Goal: Task Accomplishment & Management: Use online tool/utility

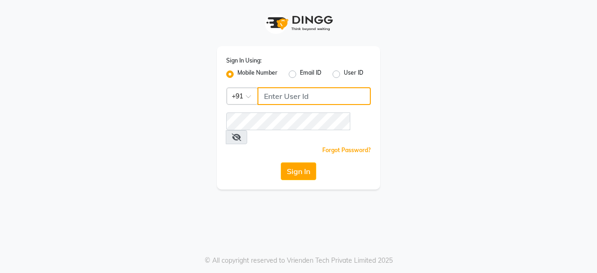
click at [305, 96] on input "Username" at bounding box center [313, 96] width 113 height 18
type input "6366554440"
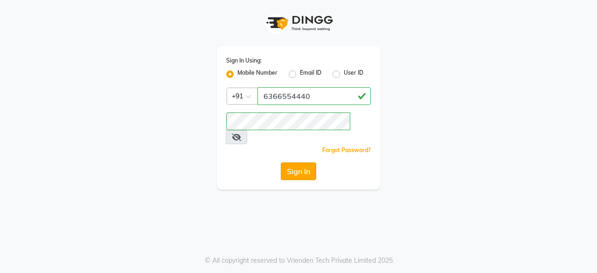
click at [304, 162] on button "Sign In" at bounding box center [298, 171] width 35 height 18
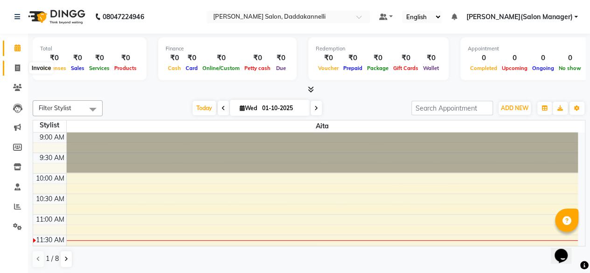
click at [13, 67] on span at bounding box center [17, 68] width 16 height 11
select select "service"
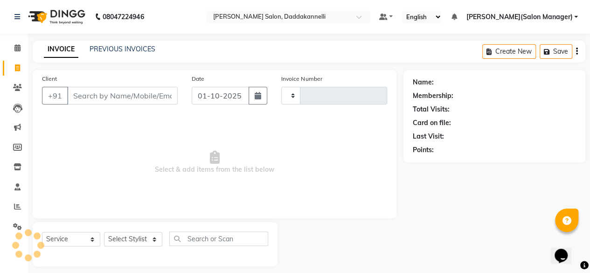
type input "3281"
select select "6354"
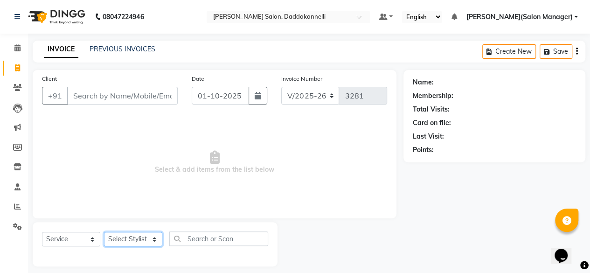
click at [135, 237] on select "Select Stylist aita DINGG SUPPORT [PERSON_NAME] [PERSON_NAME] [PERSON_NAME] [PE…" at bounding box center [133, 239] width 58 height 14
click at [306, 177] on span "Select & add items from the list below" at bounding box center [214, 162] width 345 height 93
click at [25, 43] on span at bounding box center [17, 48] width 16 height 11
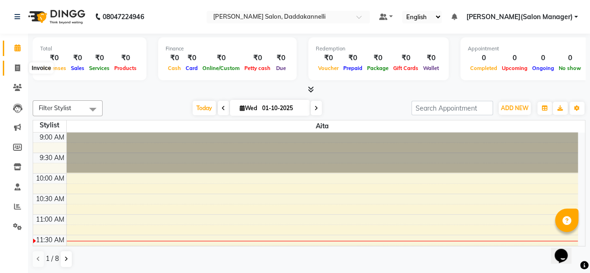
click at [16, 69] on icon at bounding box center [17, 67] width 5 height 7
select select "service"
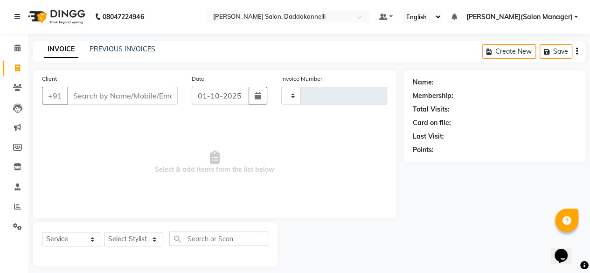
type input "3281"
select select "6354"
click at [103, 97] on input "Client" at bounding box center [122, 96] width 110 height 18
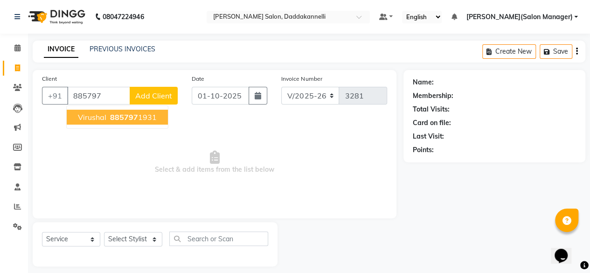
click at [118, 117] on span "885797" at bounding box center [124, 116] width 28 height 9
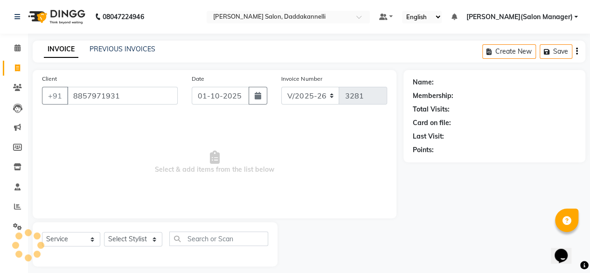
type input "8857971931"
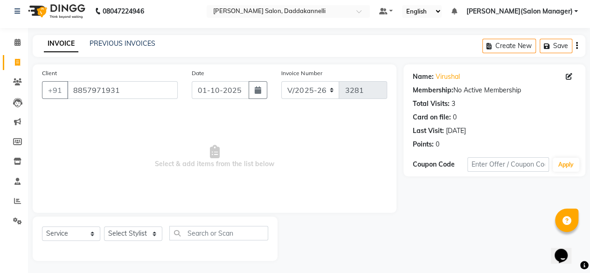
scroll to position [7, 0]
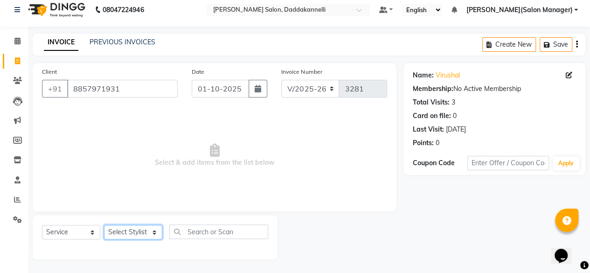
click at [129, 232] on select "Select Stylist aita DINGG SUPPORT [PERSON_NAME] [PERSON_NAME] [PERSON_NAME] [PE…" at bounding box center [133, 232] width 58 height 14
select select "86746"
click at [104, 225] on select "Select Stylist aita DINGG SUPPORT [PERSON_NAME] [PERSON_NAME] [PERSON_NAME] [PE…" at bounding box center [133, 232] width 58 height 14
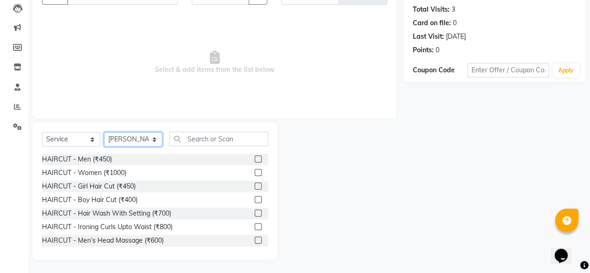
scroll to position [100, 0]
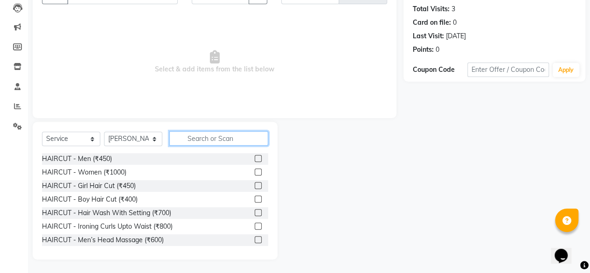
click at [206, 138] on input "text" at bounding box center [218, 138] width 99 height 14
type input "hair"
click at [255, 212] on label at bounding box center [258, 212] width 7 height 7
click at [255, 212] on input "checkbox" at bounding box center [258, 213] width 6 height 6
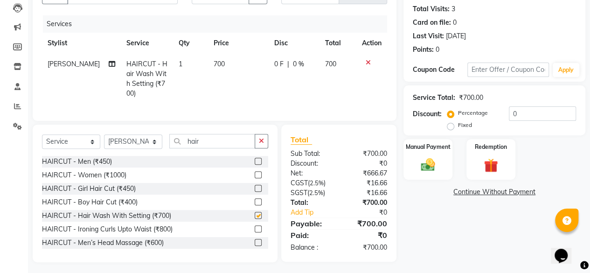
checkbox input "false"
click at [434, 160] on img at bounding box center [428, 164] width 24 height 17
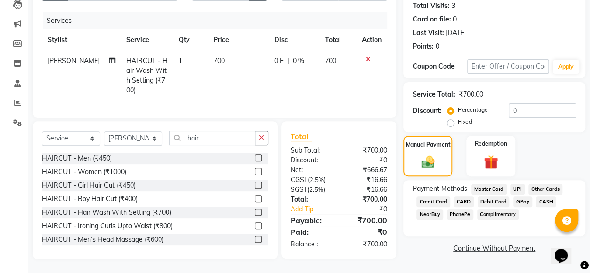
click at [520, 184] on span "UPI" at bounding box center [517, 189] width 14 height 11
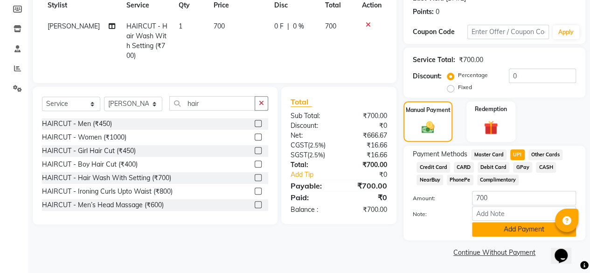
click at [517, 229] on button "Add Payment" at bounding box center [524, 229] width 104 height 14
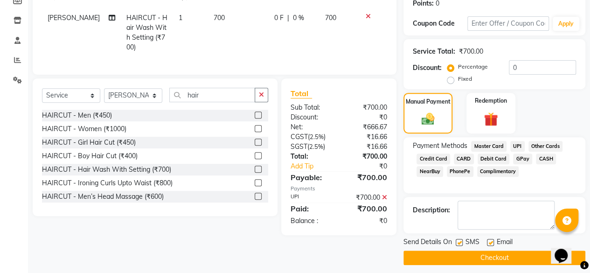
scroll to position [151, 0]
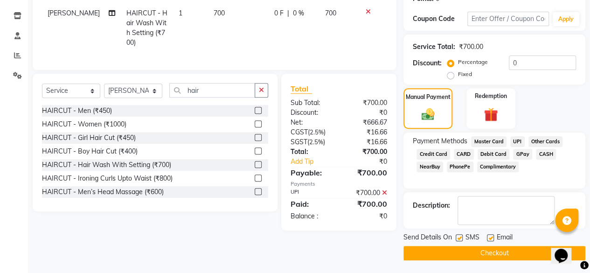
click at [491, 238] on label at bounding box center [490, 237] width 7 height 7
click at [491, 238] on input "checkbox" at bounding box center [490, 238] width 6 height 6
checkbox input "false"
click at [481, 251] on button "Checkout" at bounding box center [494, 253] width 182 height 14
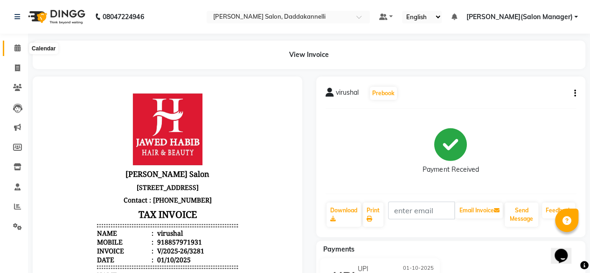
click at [16, 45] on icon at bounding box center [17, 47] width 6 height 7
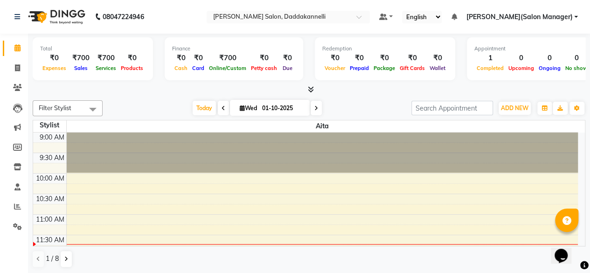
click at [311, 89] on icon at bounding box center [311, 89] width 6 height 7
click at [310, 88] on icon at bounding box center [311, 89] width 6 height 7
